Goal: Task Accomplishment & Management: Complete application form

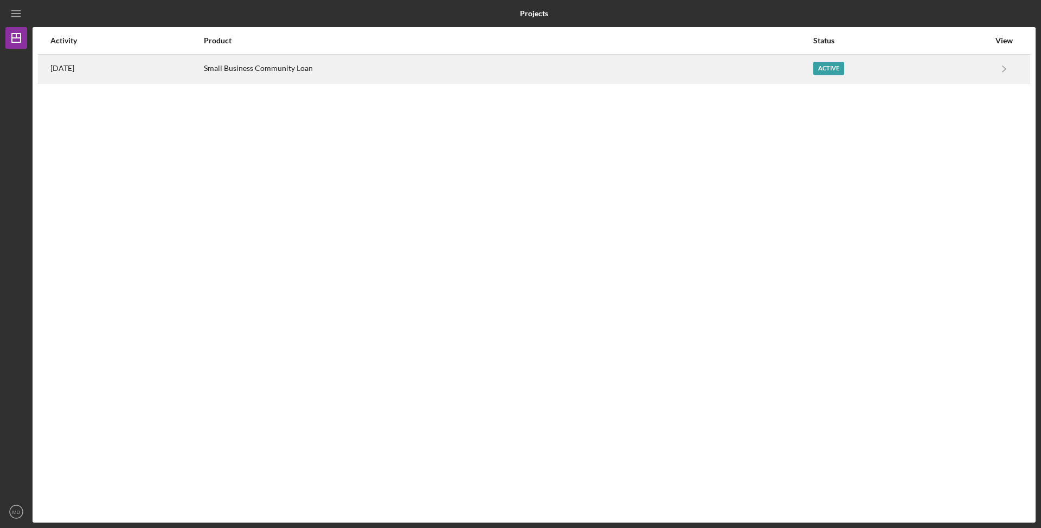
click at [835, 70] on div "Active" at bounding box center [828, 69] width 31 height 14
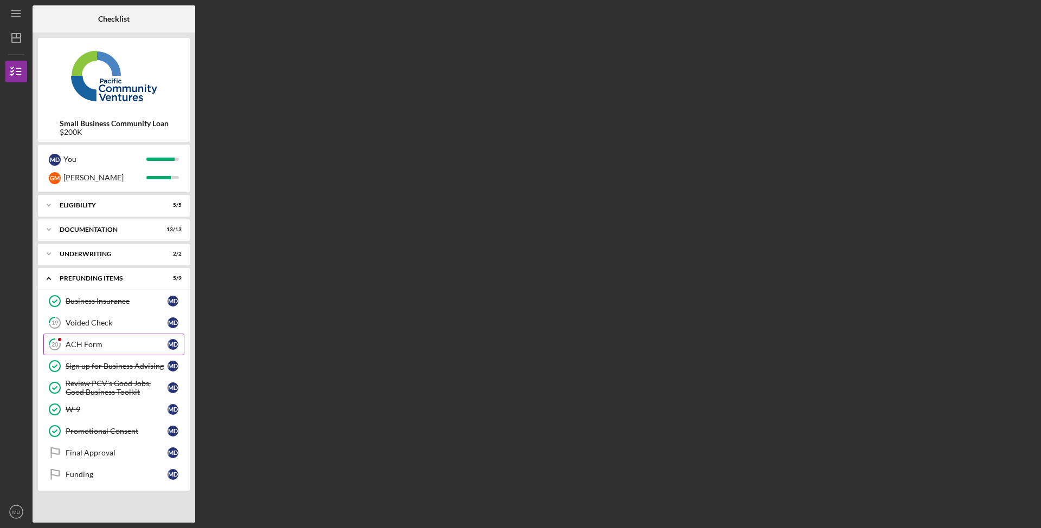
click at [125, 341] on div "ACH Form" at bounding box center [117, 344] width 102 height 9
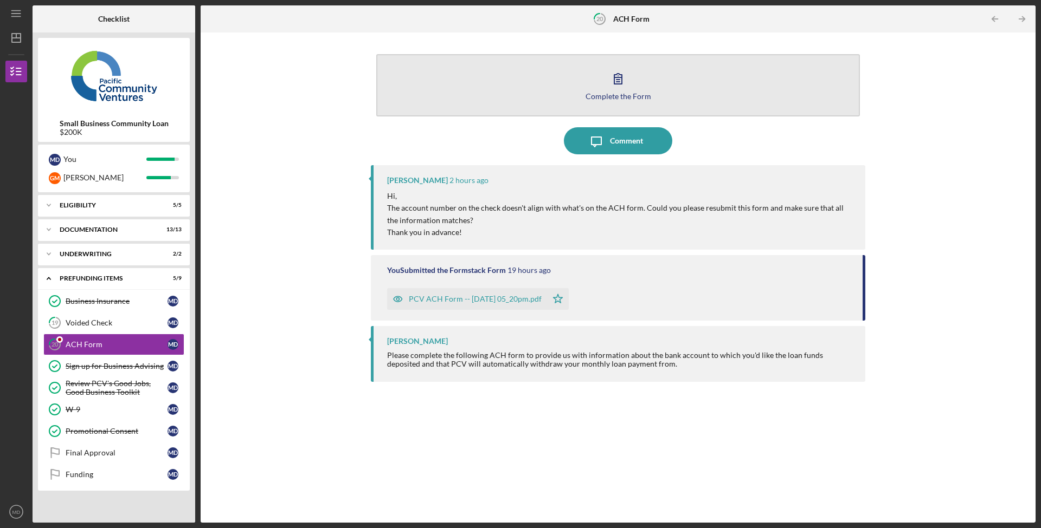
click at [621, 93] on div "Complete the Form" at bounding box center [618, 96] width 66 height 8
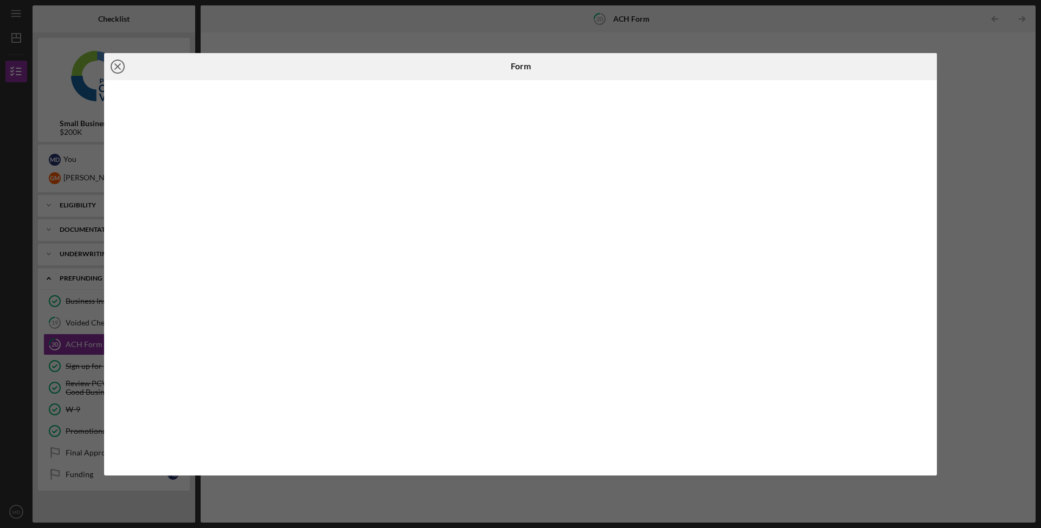
click at [119, 65] on line at bounding box center [117, 66] width 5 height 5
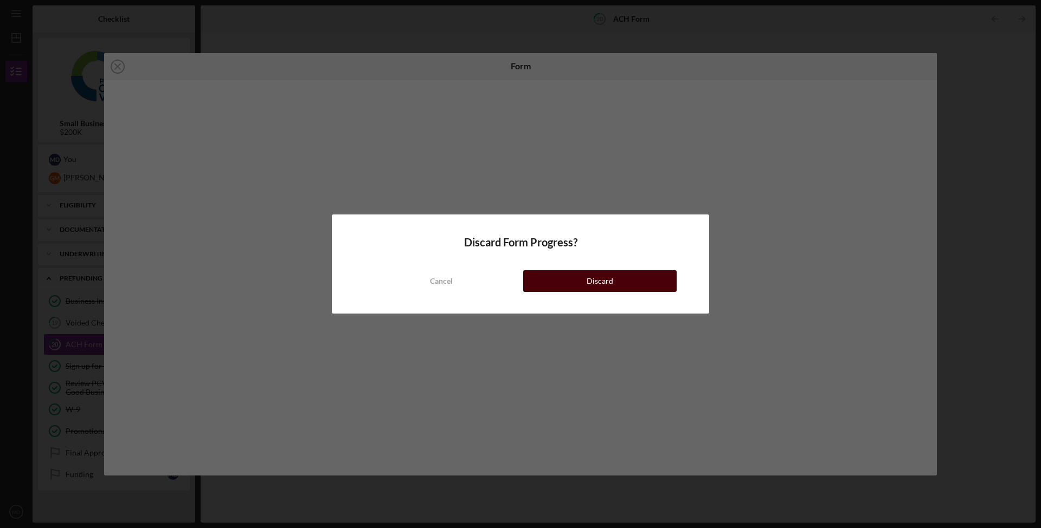
click at [638, 285] on button "Discard" at bounding box center [599, 281] width 153 height 22
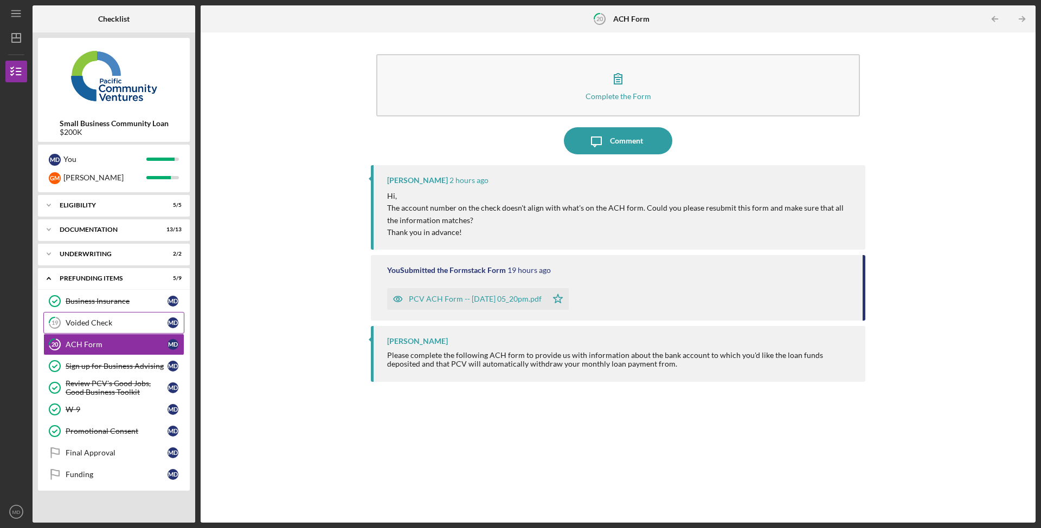
click at [121, 322] on div "Voided Check" at bounding box center [117, 323] width 102 height 9
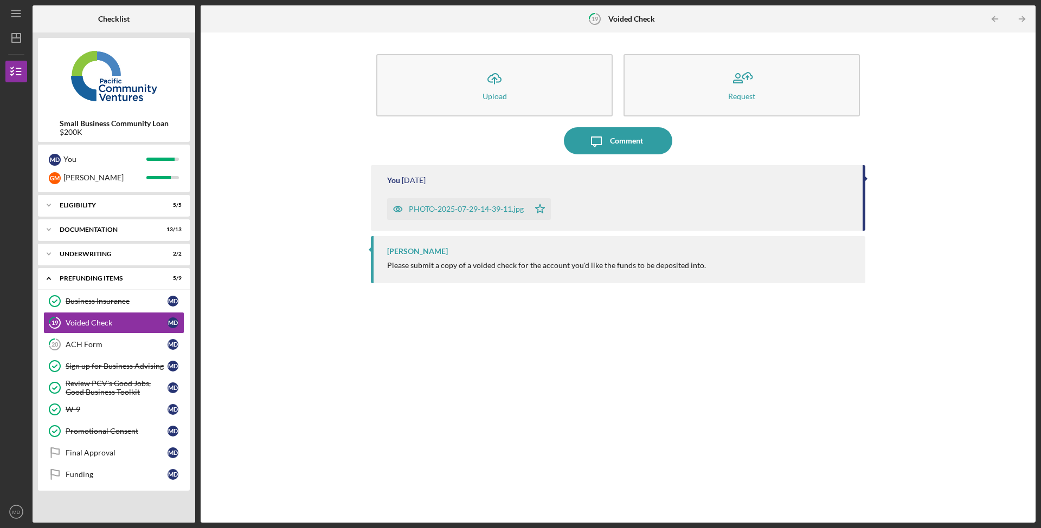
click at [468, 209] on div "PHOTO-2025-07-29-14-39-11.jpg" at bounding box center [466, 209] width 115 height 9
